Goal: Task Accomplishment & Management: Manage account settings

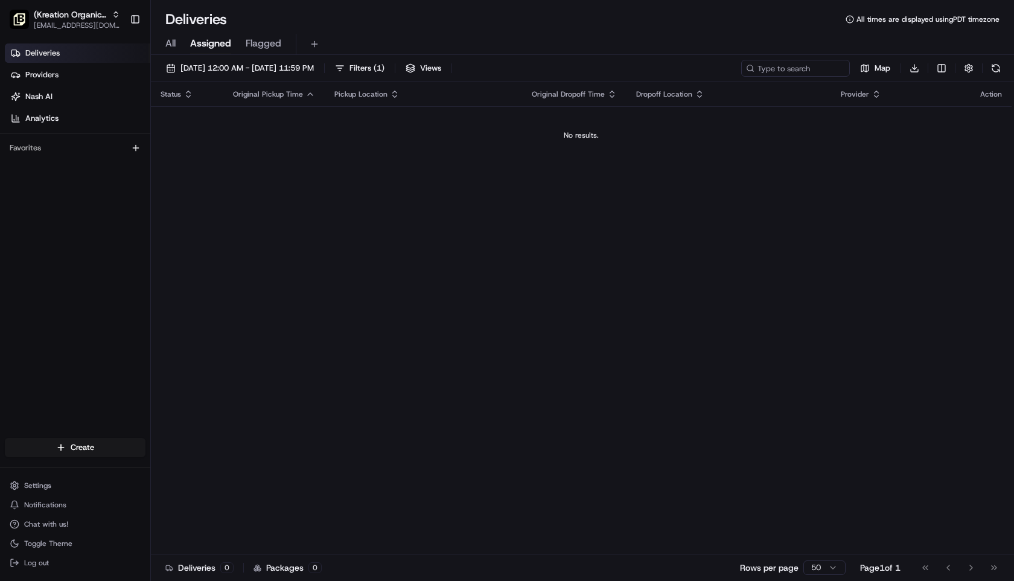
click at [227, 29] on h1 "Deliveries" at bounding box center [196, 19] width 62 height 19
click at [239, 8] on div "Deliveries All times are displayed using PDT timezone All Assigned Flagged 08/2…" at bounding box center [582, 290] width 863 height 581
click at [111, 477] on button "Settings" at bounding box center [75, 485] width 141 height 17
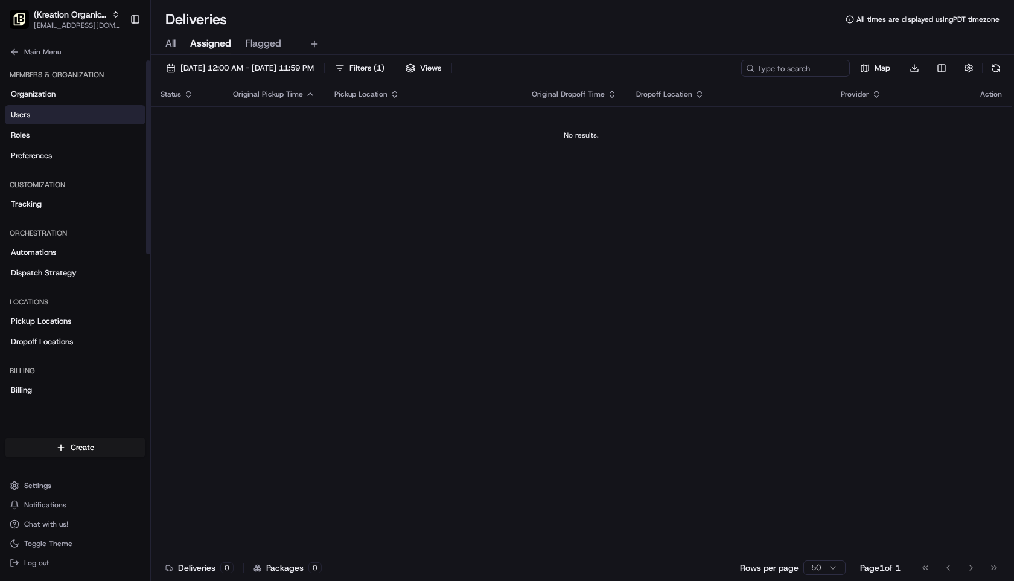
click at [117, 124] on link "Users" at bounding box center [75, 114] width 141 height 19
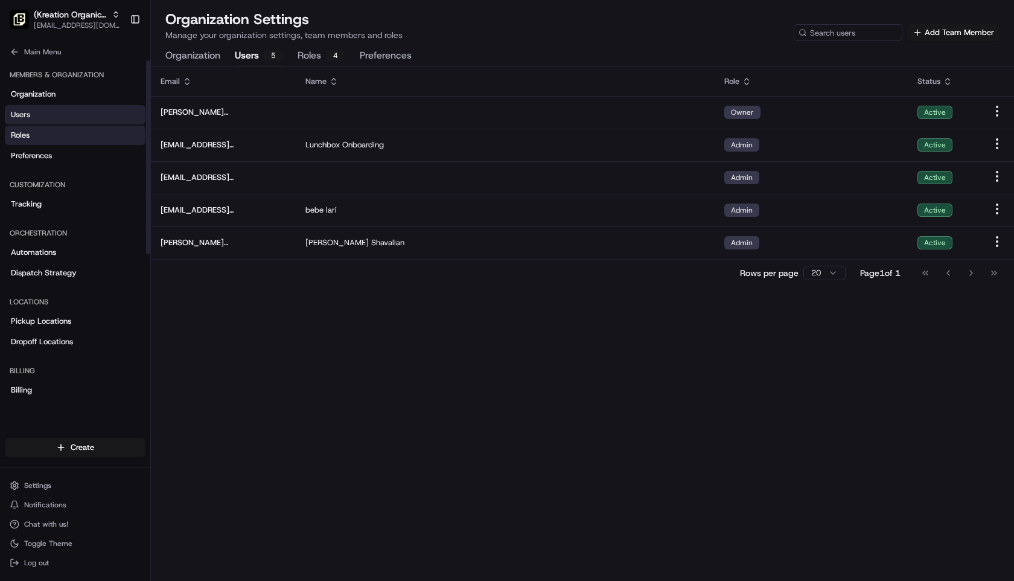
click at [126, 145] on link "Roles" at bounding box center [75, 135] width 141 height 19
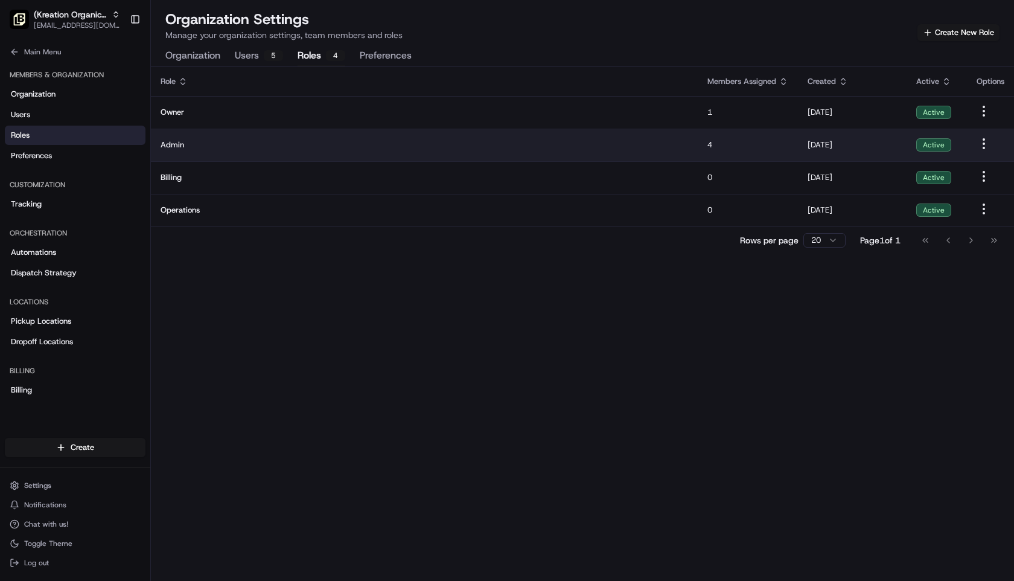
click at [399, 150] on span "Admin" at bounding box center [425, 144] width 528 height 11
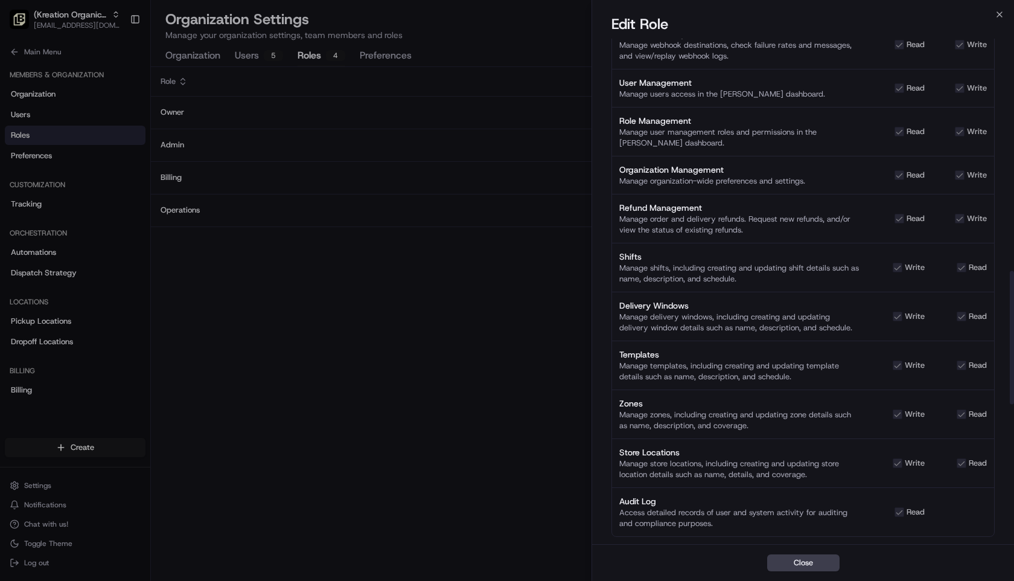
scroll to position [848, 0]
click at [798, 563] on button "Close" at bounding box center [803, 562] width 72 height 17
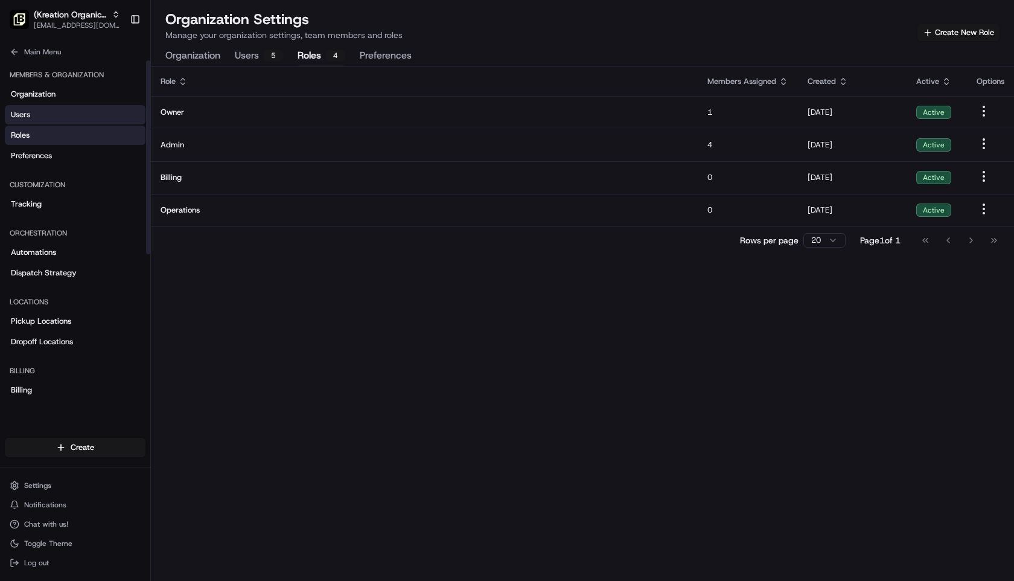
click at [123, 124] on link "Users" at bounding box center [75, 114] width 141 height 19
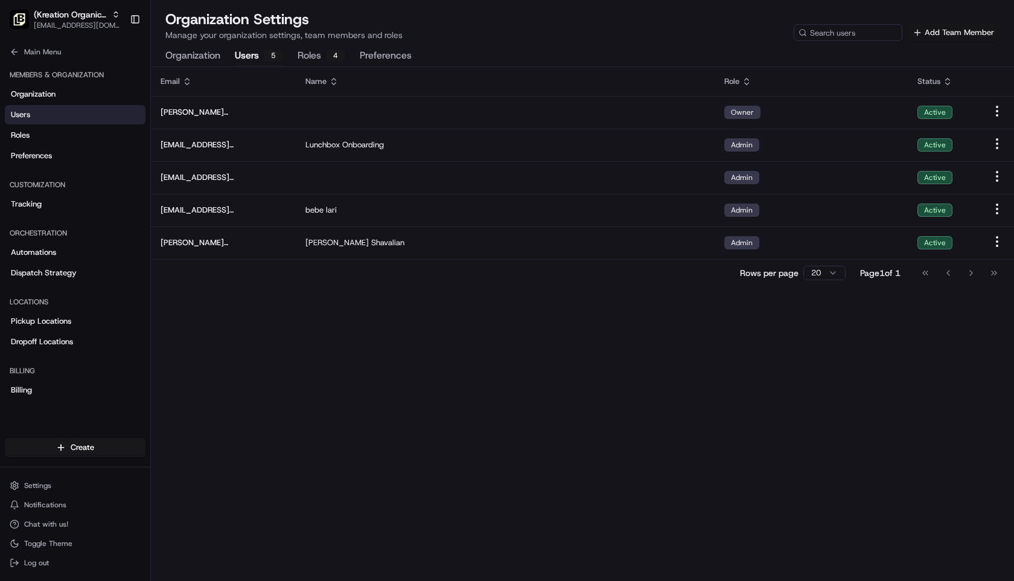
click at [940, 39] on button "Add Team Member" at bounding box center [954, 32] width 92 height 17
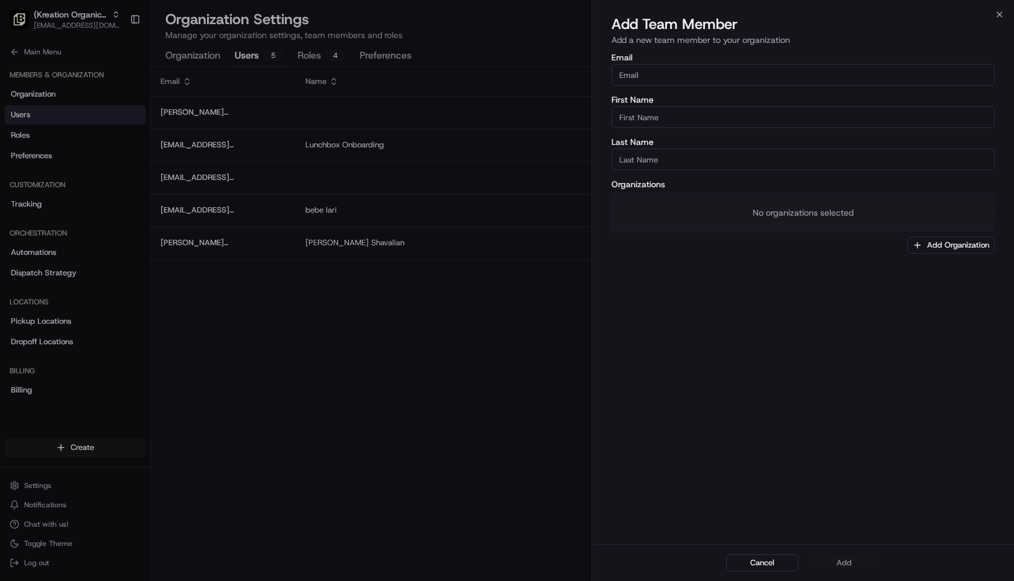
click at [687, 86] on input "Email" at bounding box center [803, 75] width 383 height 22
type input "[EMAIL_ADDRESS][DOMAIN_NAME]"
click at [660, 128] on input "First Name" at bounding box center [803, 117] width 383 height 22
type input "Jefferson"
click at [653, 170] on input "Last Name" at bounding box center [803, 160] width 383 height 22
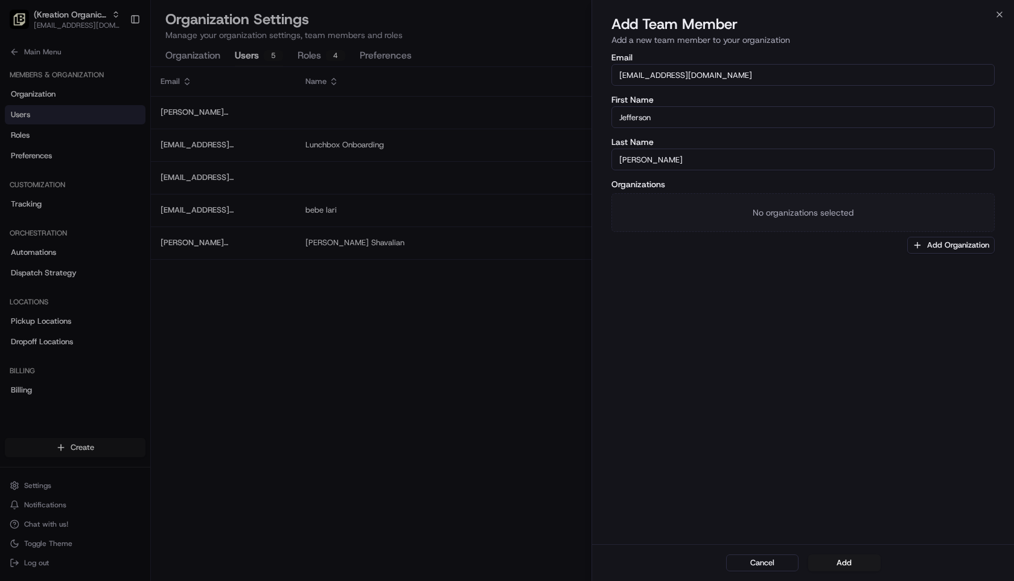
type input "[PERSON_NAME]"
click at [810, 342] on div "Email Jefferson@kreationorganic.com First Name Jefferson Last Name Ortiz Organi…" at bounding box center [803, 297] width 422 height 493
click at [918, 254] on button "Add Organization" at bounding box center [952, 245] width 88 height 17
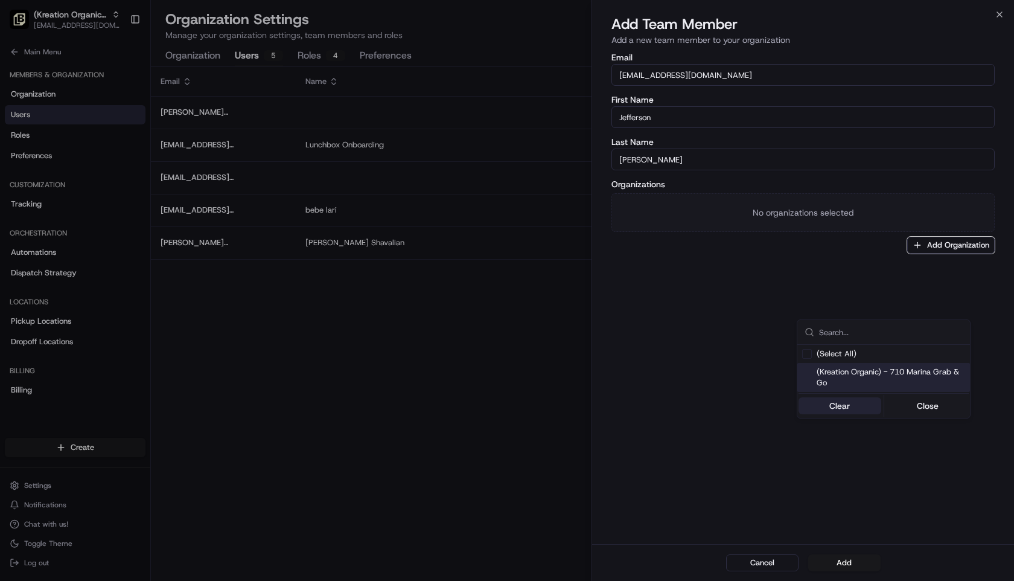
click at [847, 414] on button "Clear" at bounding box center [840, 405] width 83 height 17
click at [970, 414] on button "Close" at bounding box center [928, 405] width 83 height 17
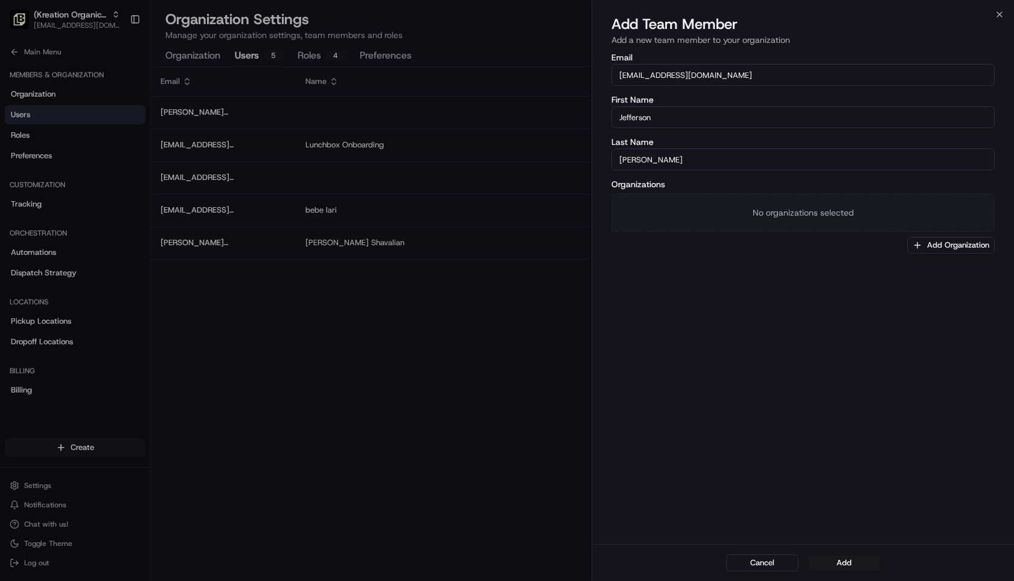
click at [791, 232] on div "No organizations selected" at bounding box center [803, 212] width 383 height 39
click at [796, 232] on div "No organizations selected" at bounding box center [803, 212] width 383 height 39
click at [804, 232] on div "No organizations selected" at bounding box center [803, 212] width 383 height 39
click at [917, 254] on button "Add Organization" at bounding box center [952, 245] width 88 height 17
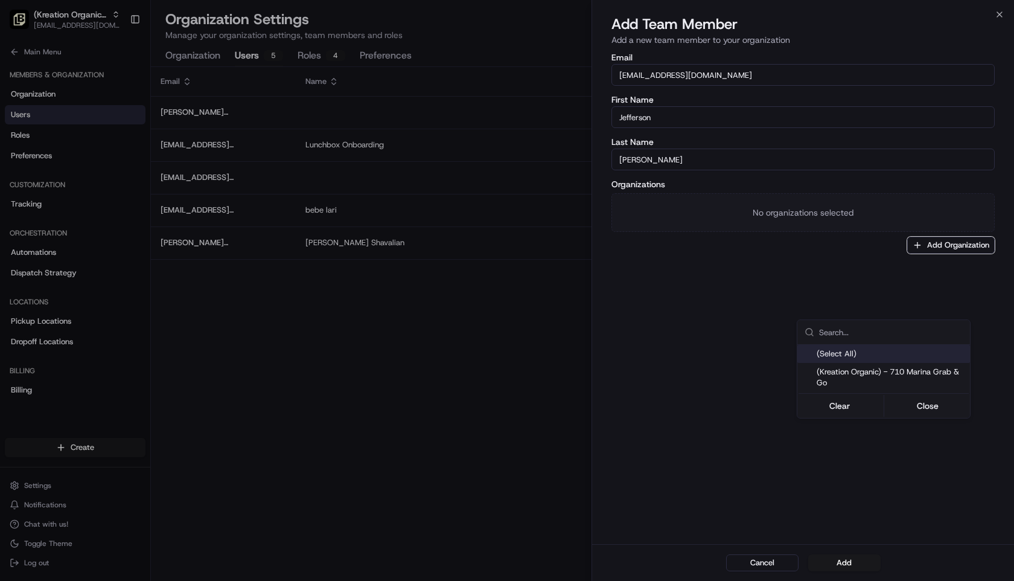
click at [811, 359] on div "Suggestions" at bounding box center [807, 354] width 10 height 10
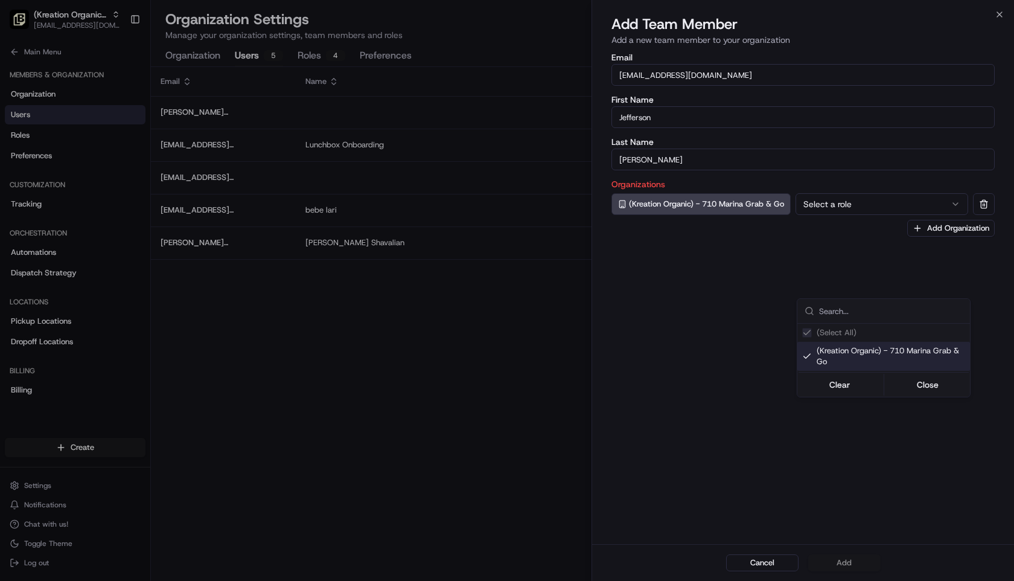
click at [883, 249] on div at bounding box center [507, 290] width 1014 height 581
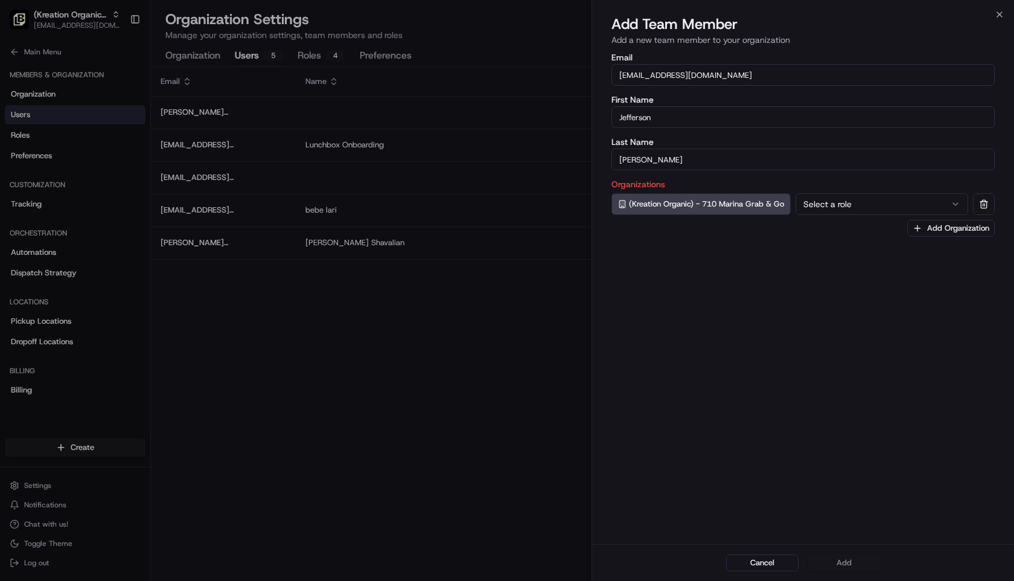
click at [883, 215] on button "Select a role" at bounding box center [882, 204] width 173 height 22
click at [767, 215] on div "(Kreation Organic) - 710 Marina Grab & Go" at bounding box center [701, 204] width 179 height 22
click at [767, 348] on div "Email Jefferson@kreationorganic.com First Name Jefferson Last Name Ortiz Organi…" at bounding box center [803, 297] width 422 height 493
click at [996, 264] on div "Email Jefferson@kreationorganic.com First Name Jefferson Last Name Ortiz Organi…" at bounding box center [803, 297] width 422 height 493
click at [979, 215] on button at bounding box center [984, 204] width 22 height 22
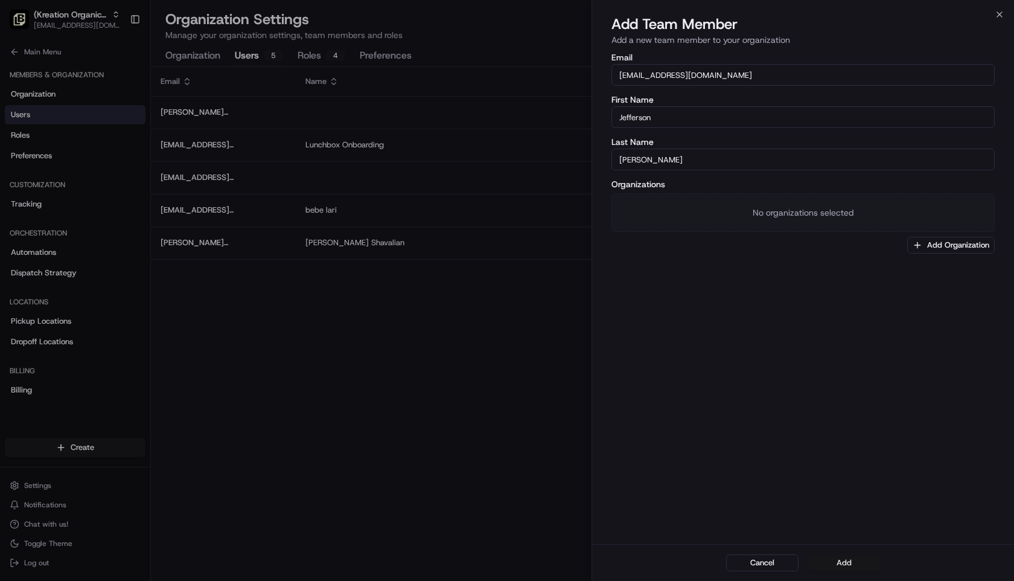
click at [853, 563] on button "Add" at bounding box center [844, 562] width 72 height 17
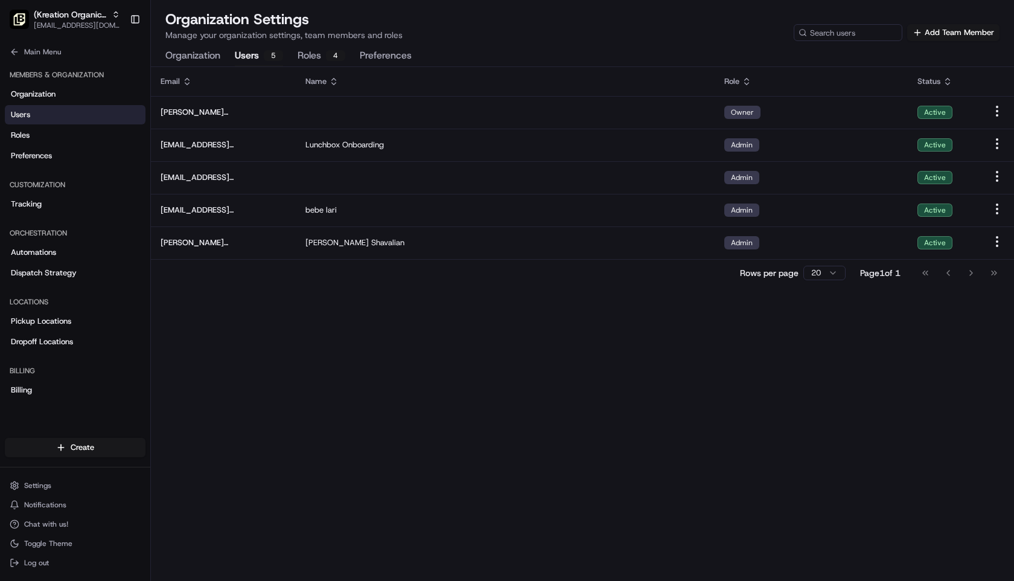
click at [958, 281] on div "Go to first page Go to previous page Go to next page Go to last page" at bounding box center [959, 272] width 89 height 17
click at [783, 319] on html "(Kreation Organic) - 710 Marina Grab & Go elle@kreationorganic.com Toggle Sideb…" at bounding box center [507, 290] width 1014 height 581
click at [613, 391] on div "Email Name Role Status mollie@kreationorganic.com Owner Active onboard@lunchbox…" at bounding box center [582, 324] width 863 height 514
click at [283, 66] on button "Users 5" at bounding box center [259, 56] width 48 height 21
click at [345, 66] on button "Roles 4" at bounding box center [322, 56] width 48 height 21
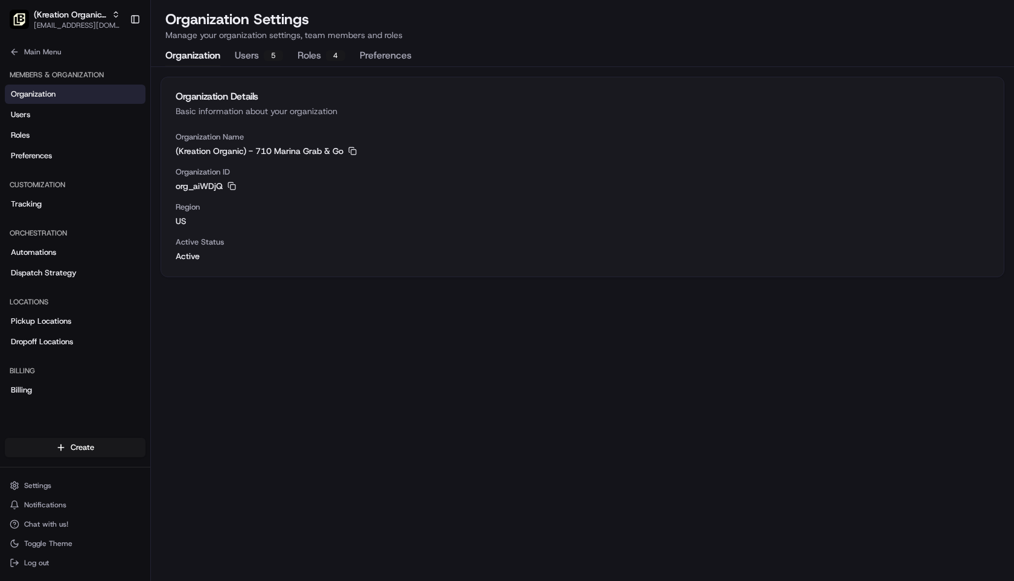
click at [220, 66] on button "Organization" at bounding box center [192, 56] width 55 height 21
click at [283, 66] on button "Users 5" at bounding box center [259, 56] width 48 height 21
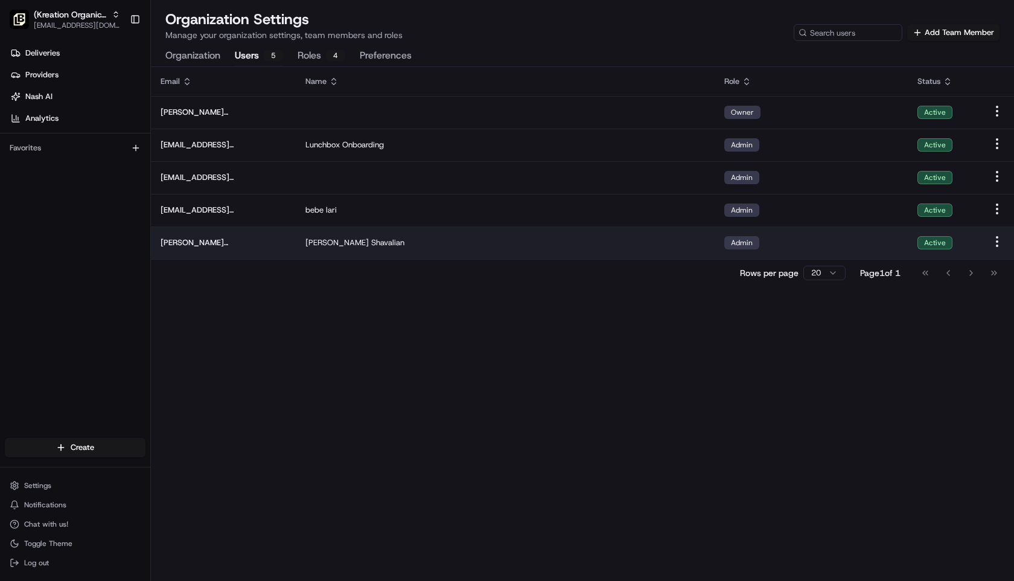
click at [513, 259] on td "[PERSON_NAME]" at bounding box center [505, 242] width 419 height 33
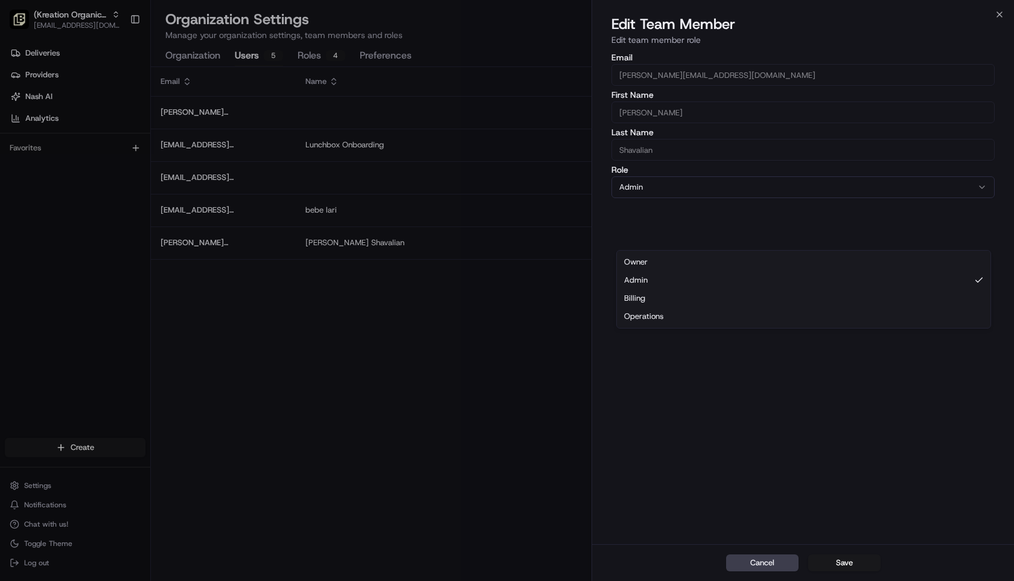
click at [714, 198] on button "Admin" at bounding box center [803, 187] width 383 height 22
click at [734, 392] on div "Email [PERSON_NAME][EMAIL_ADDRESS][DOMAIN_NAME] First Name [PERSON_NAME] Last N…" at bounding box center [803, 297] width 422 height 493
click at [697, 198] on button "Admin" at bounding box center [803, 187] width 383 height 22
click at [717, 400] on div "Email [PERSON_NAME][EMAIL_ADDRESS][DOMAIN_NAME] First Name [PERSON_NAME] Last N…" at bounding box center [803, 297] width 422 height 493
click at [769, 563] on button "Cancel" at bounding box center [762, 562] width 72 height 17
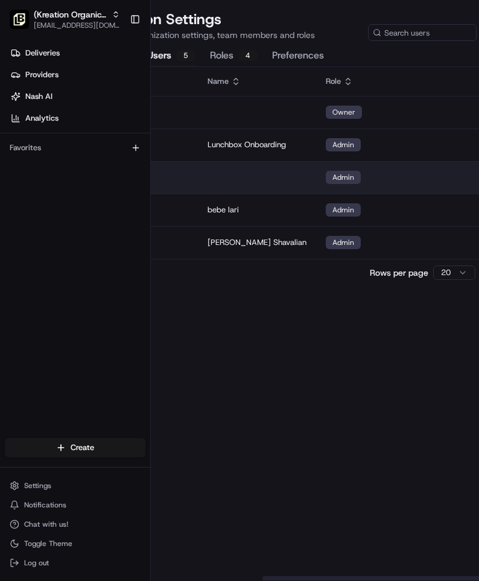
scroll to position [0, 234]
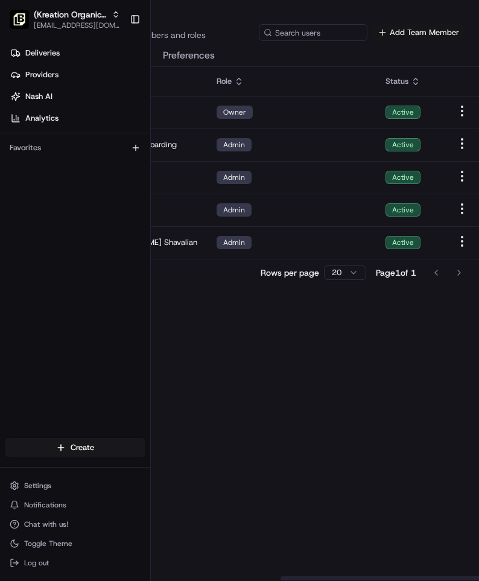
click at [413, 41] on button "Add Team Member" at bounding box center [419, 32] width 92 height 17
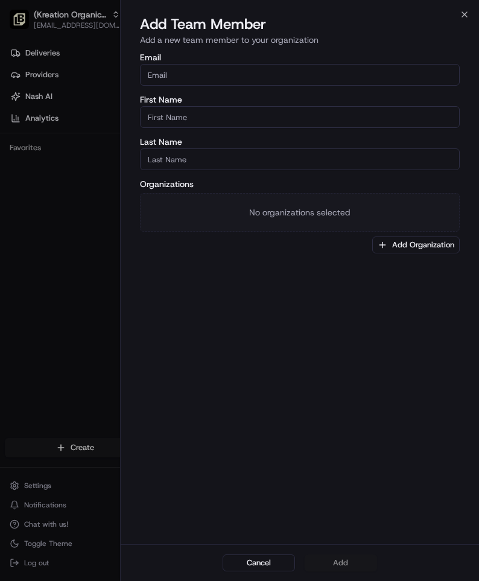
click at [251, 86] on input "Email" at bounding box center [300, 75] width 321 height 22
type input "[EMAIL_ADDRESS][DOMAIN_NAME]"
click at [190, 128] on input "First Name" at bounding box center [300, 117] width 321 height 22
type input "Jefferson"
click at [169, 170] on input "Last Name" at bounding box center [300, 160] width 321 height 22
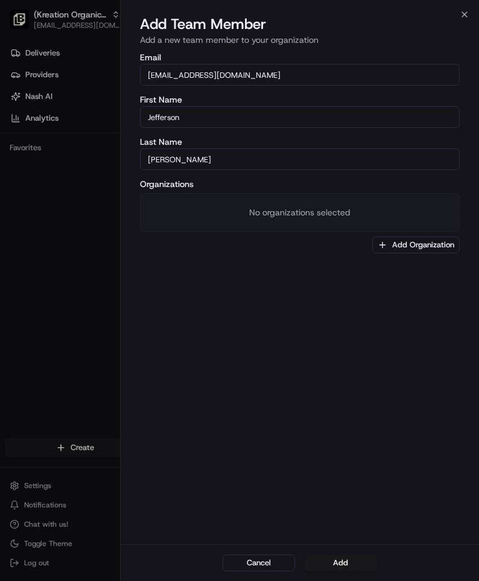
type input "[PERSON_NAME]"
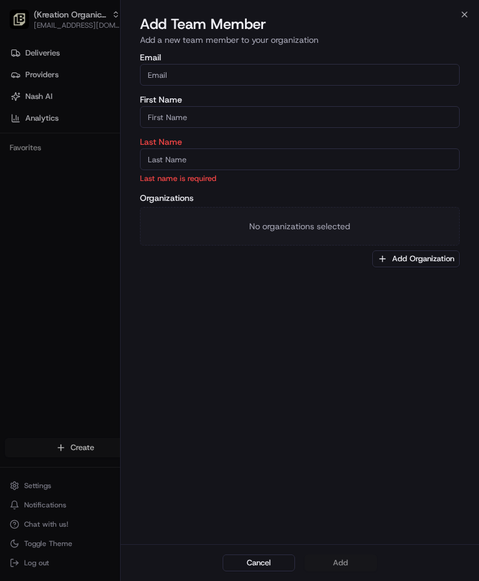
click at [82, 246] on div at bounding box center [239, 290] width 479 height 581
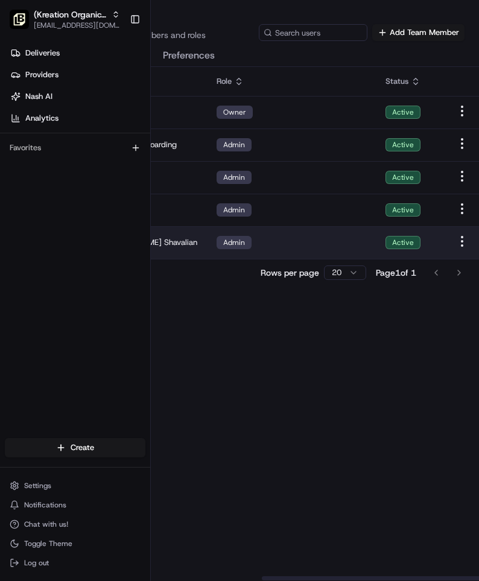
scroll to position [0, 0]
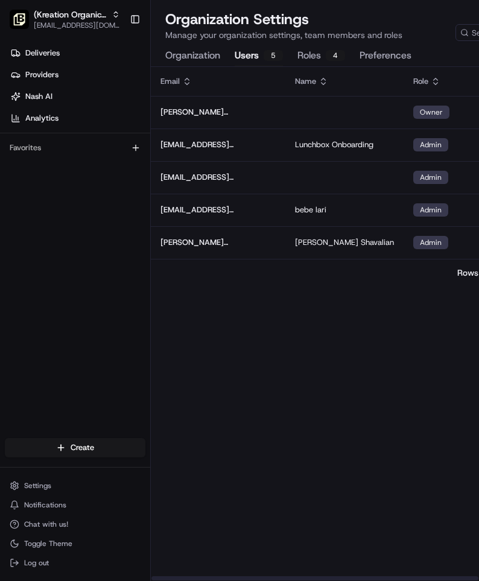
click at [345, 66] on button "Roles 4" at bounding box center [322, 56] width 48 height 21
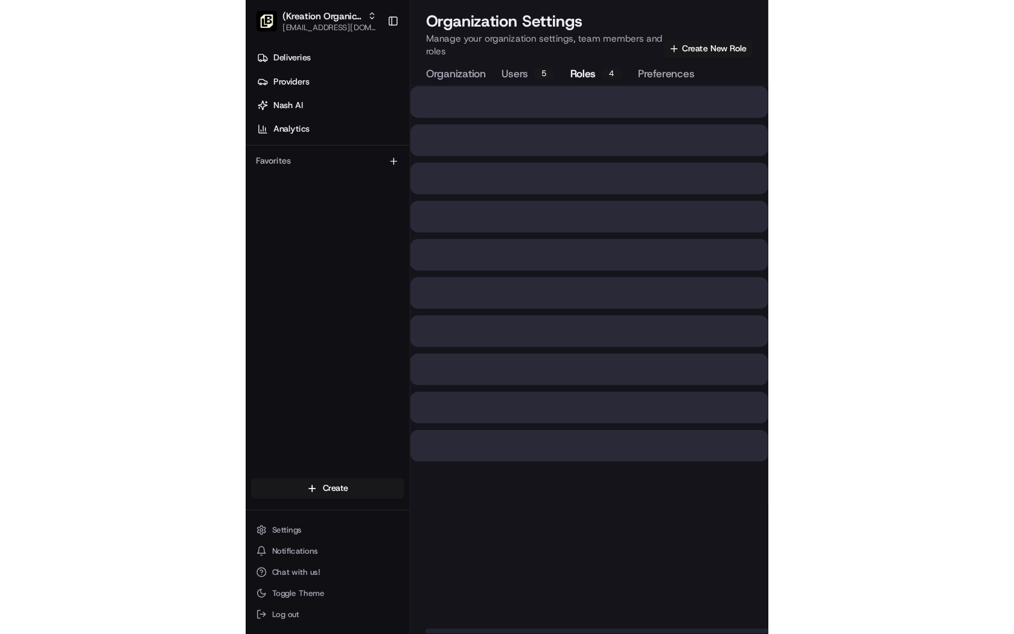
scroll to position [0, 54]
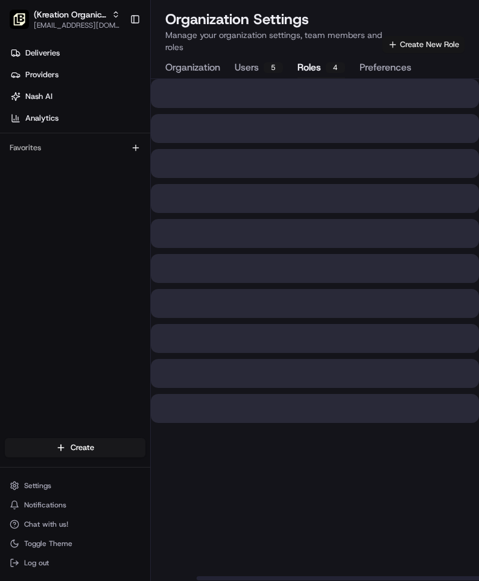
click at [389, 53] on button "Create New Role" at bounding box center [424, 44] width 82 height 17
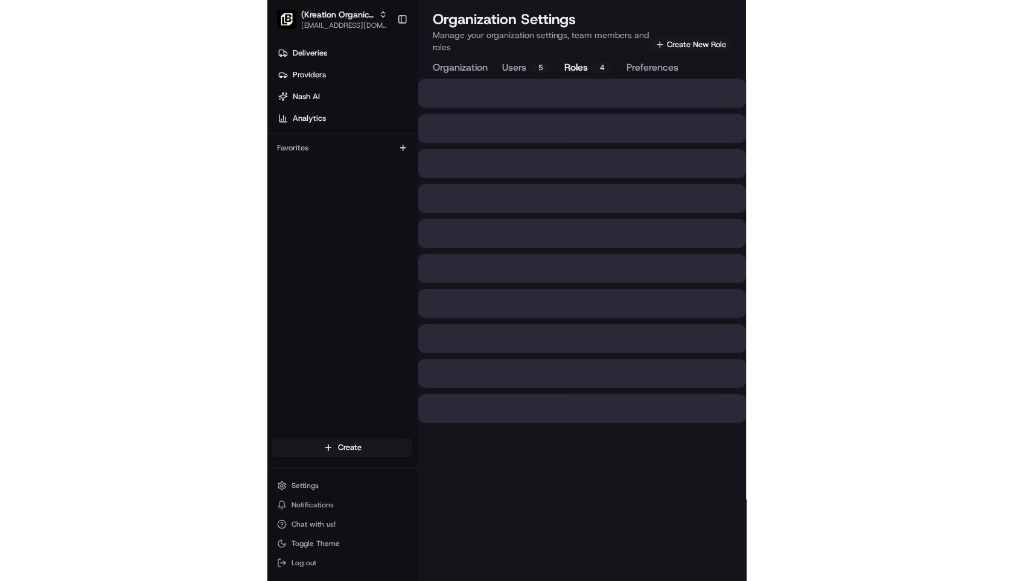
scroll to position [0, 0]
